Goal: Information Seeking & Learning: Learn about a topic

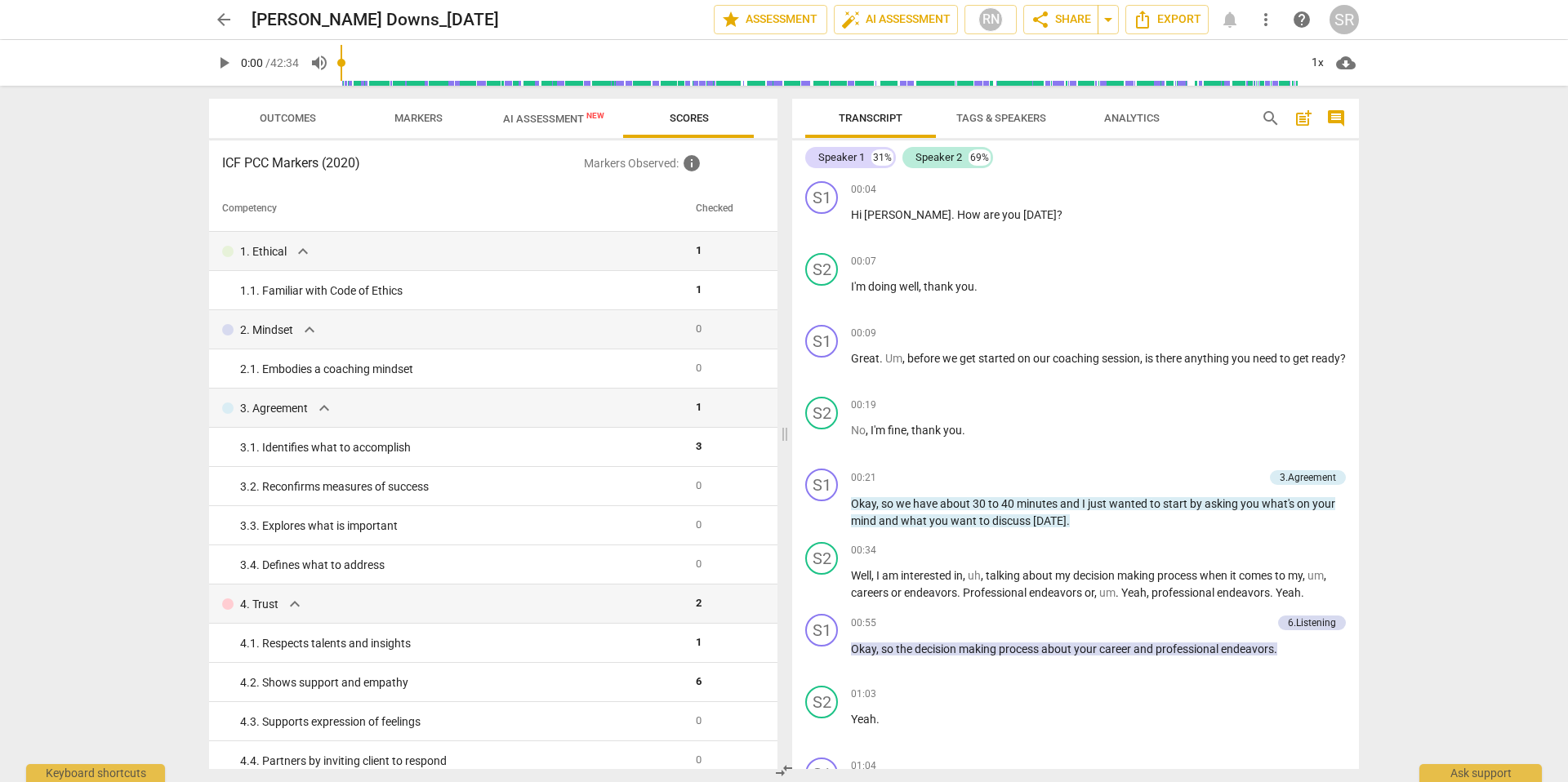
scroll to position [396, 0]
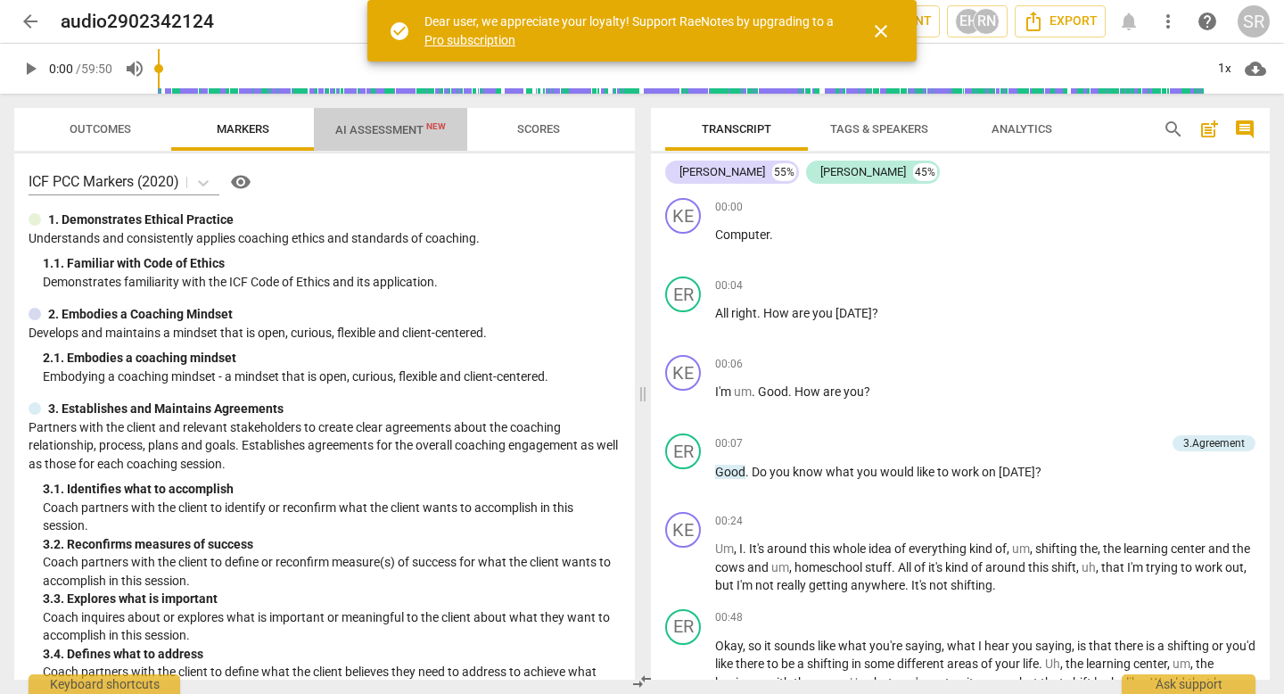
click at [372, 128] on span "AI Assessment New" at bounding box center [390, 129] width 111 height 13
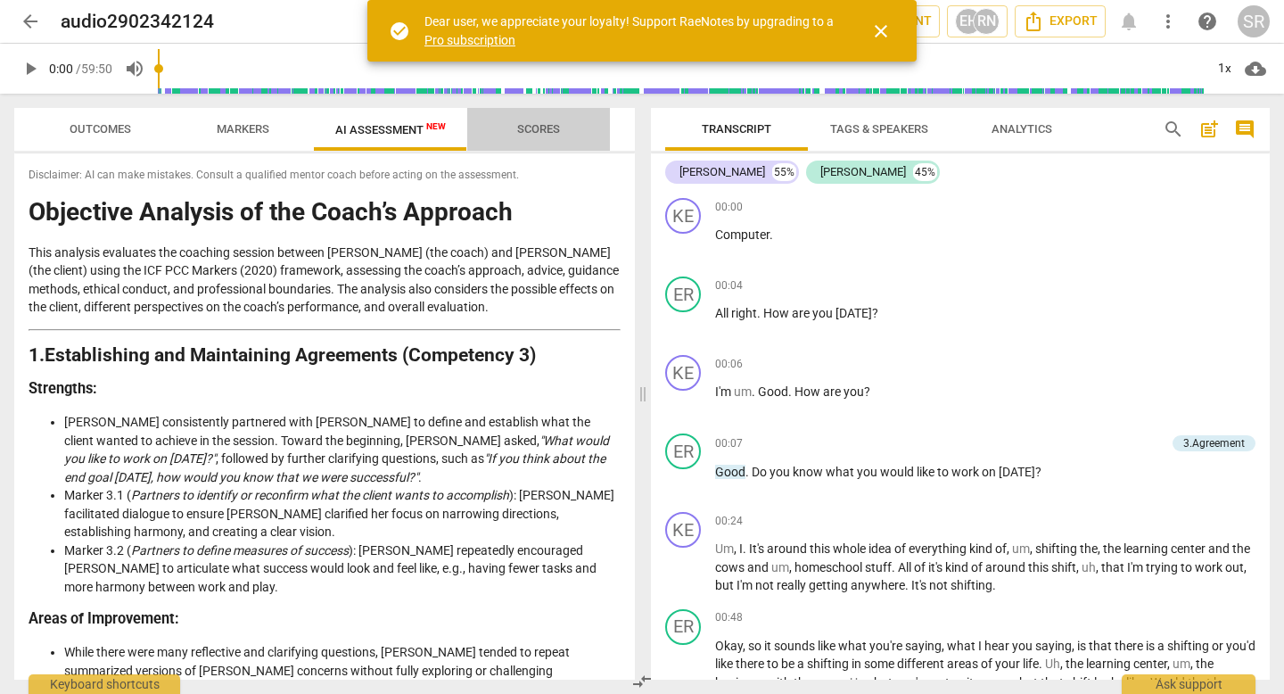
click at [542, 127] on span "Scores" at bounding box center [538, 128] width 43 height 13
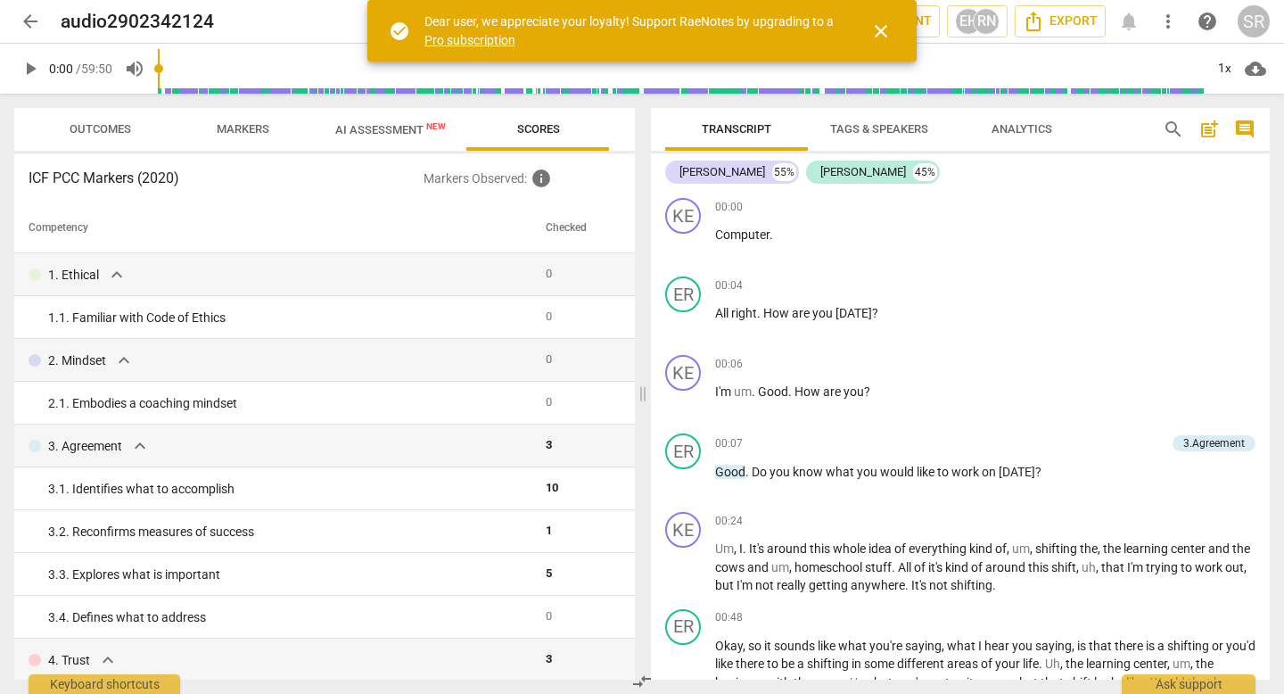
click at [254, 124] on span "Markers" at bounding box center [243, 128] width 53 height 13
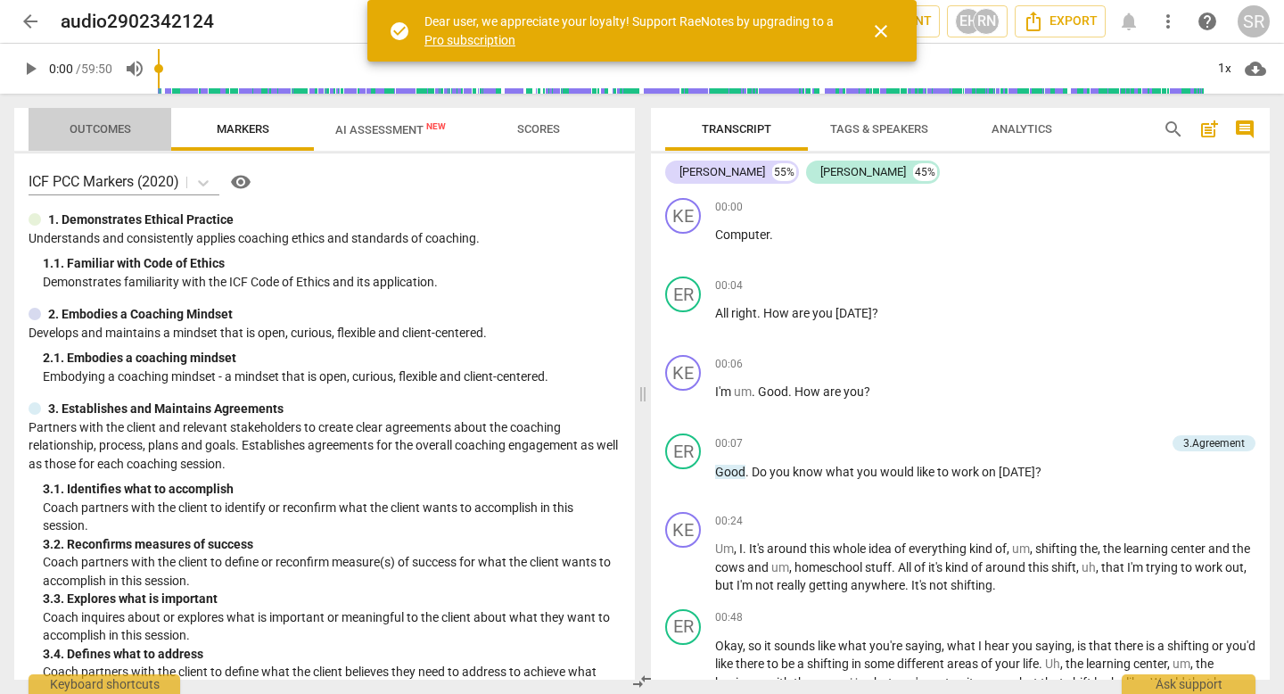
click at [95, 118] on span "Outcomes" at bounding box center [100, 130] width 104 height 24
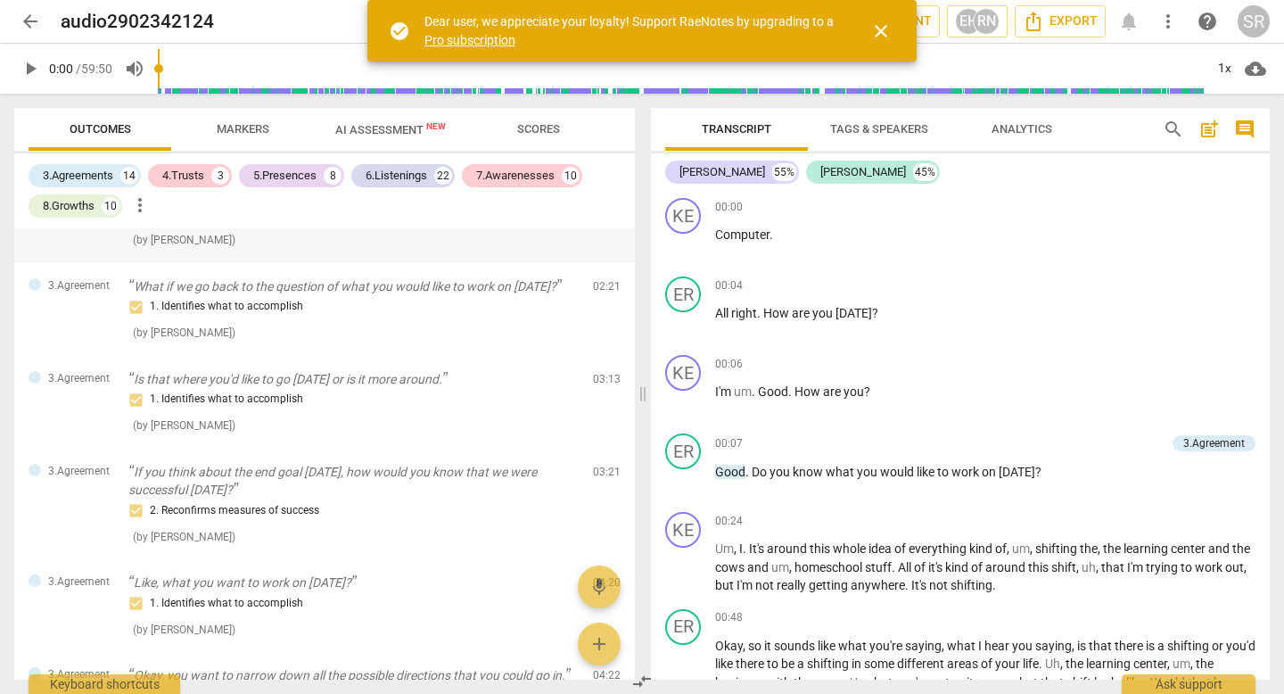
scroll to position [111, 0]
